Goal: Task Accomplishment & Management: Use online tool/utility

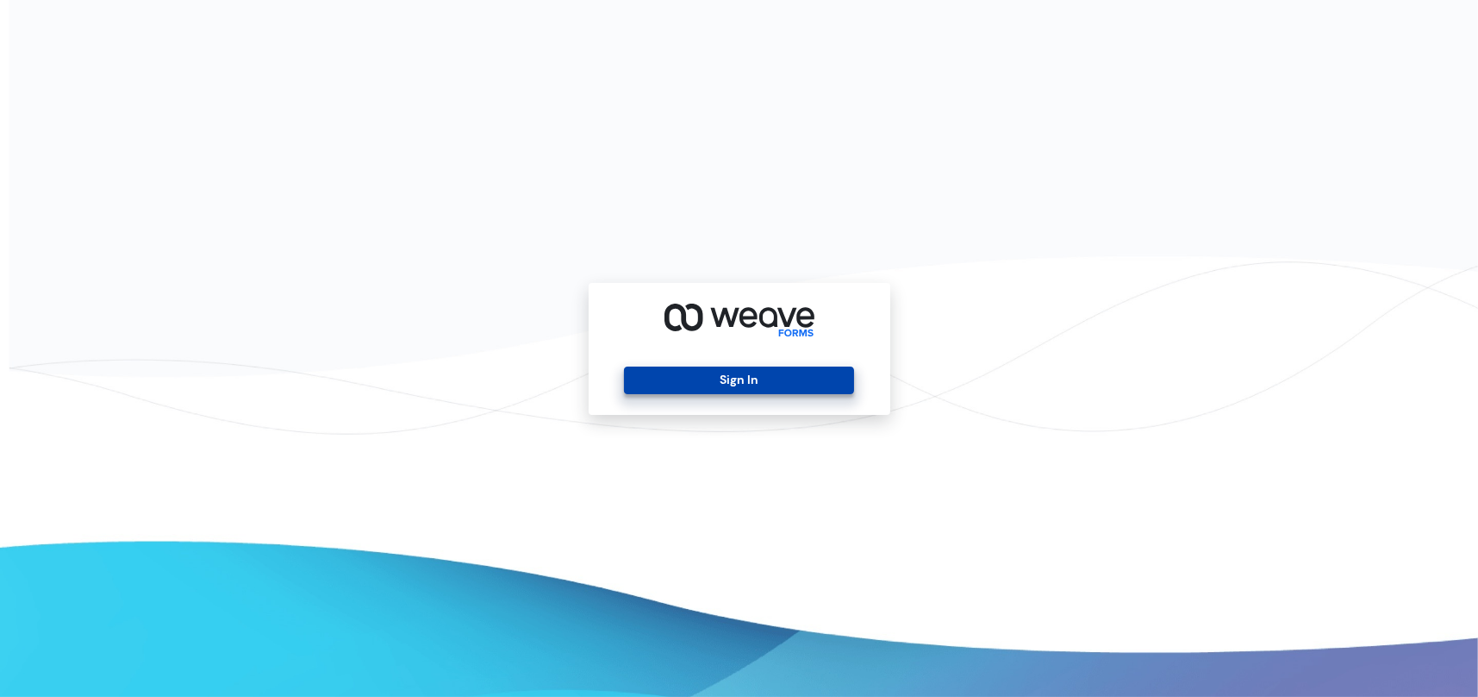
click at [779, 371] on button "Sign In" at bounding box center [739, 380] width 230 height 28
click at [724, 377] on button "Sign In" at bounding box center [739, 380] width 230 height 28
click at [708, 379] on button "Sign In" at bounding box center [739, 380] width 230 height 28
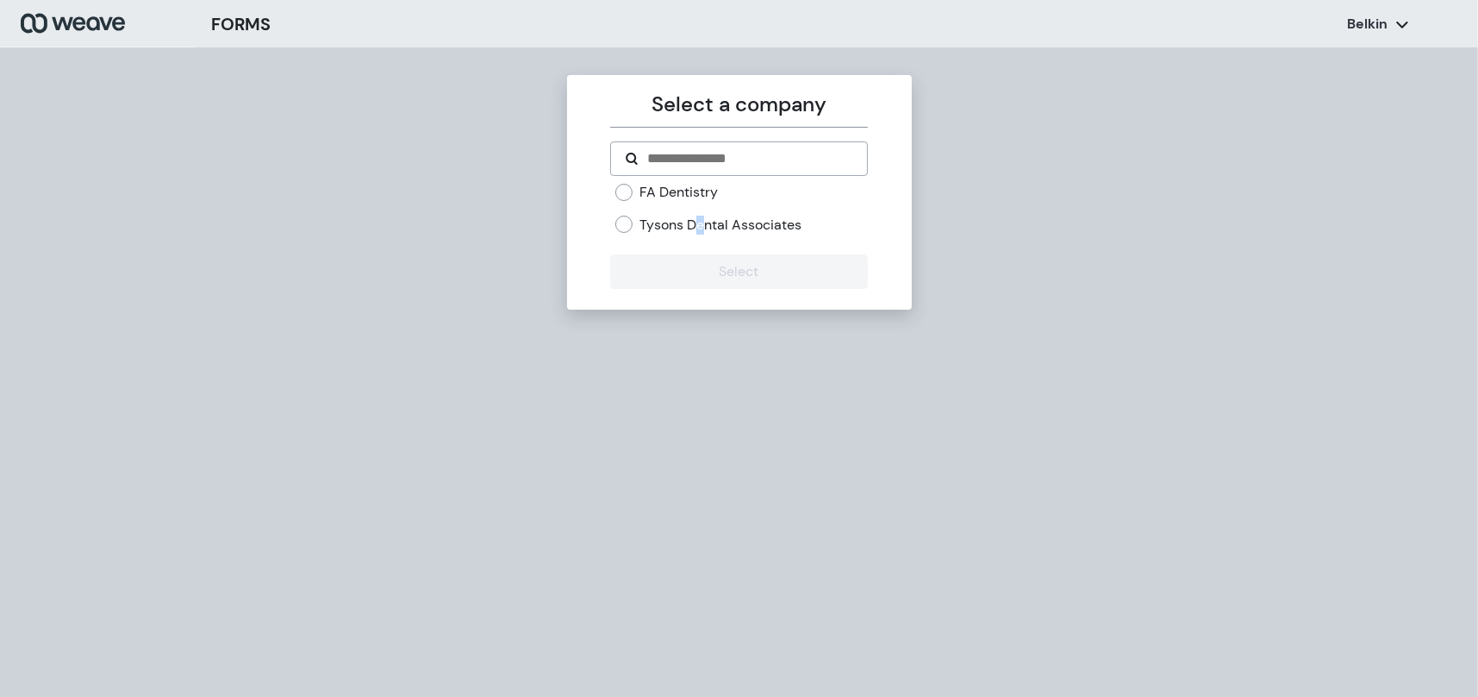
click at [701, 226] on label "Tysons Dental Associates" at bounding box center [721, 225] width 162 height 19
click at [634, 222] on div "Tysons Dental Associates" at bounding box center [741, 225] width 253 height 19
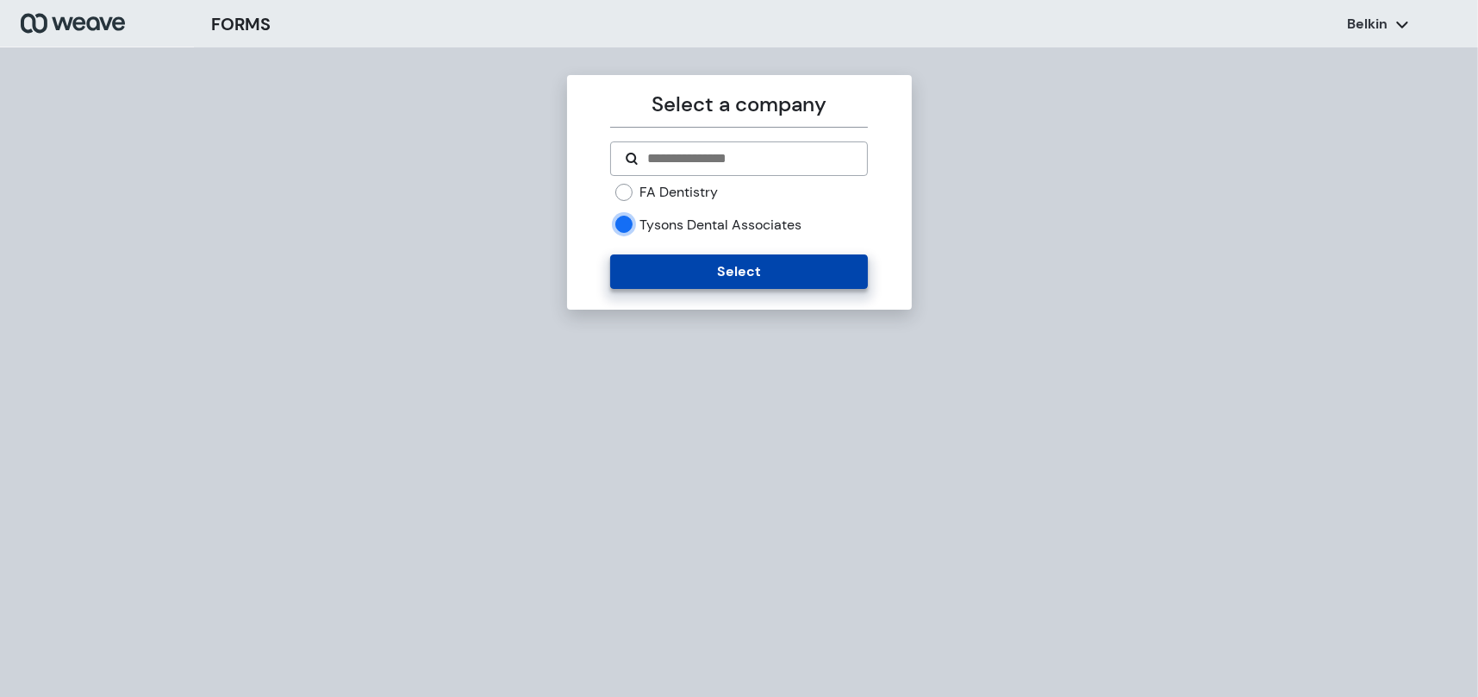
click at [647, 266] on button "Select" at bounding box center [739, 271] width 258 height 34
